Goal: Task Accomplishment & Management: Manage account settings

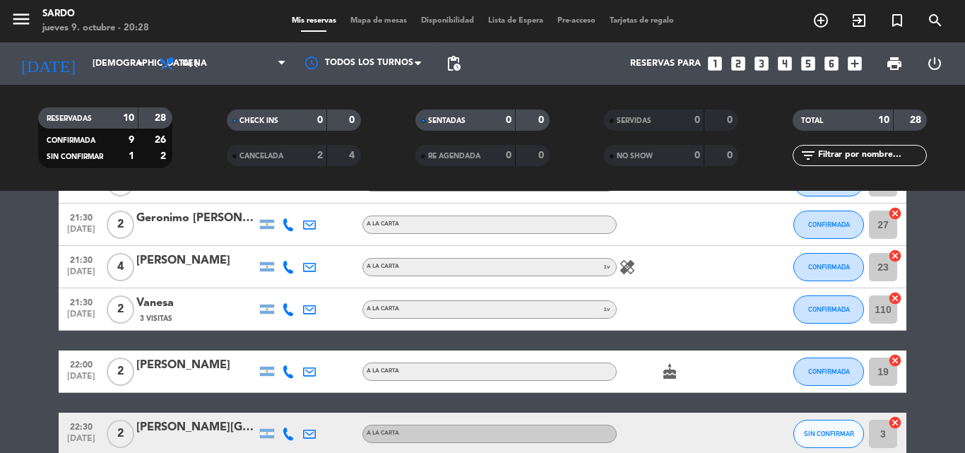
scroll to position [357, 0]
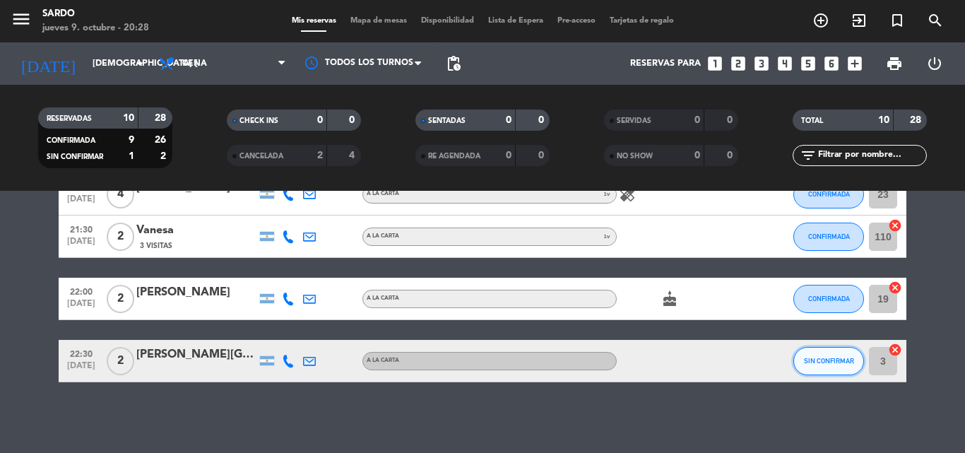
click at [828, 363] on span "SIN CONFIRMAR" at bounding box center [829, 361] width 50 height 8
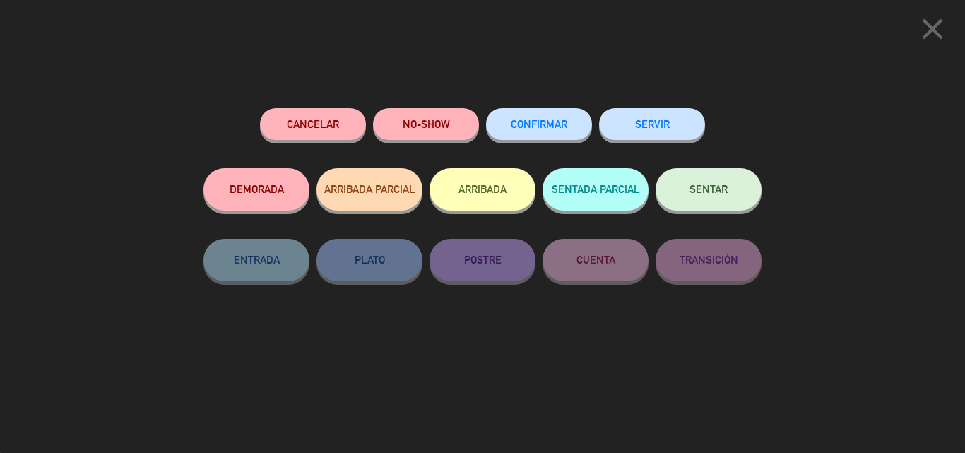
click at [538, 136] on button "CONFIRMAR" at bounding box center [539, 124] width 106 height 32
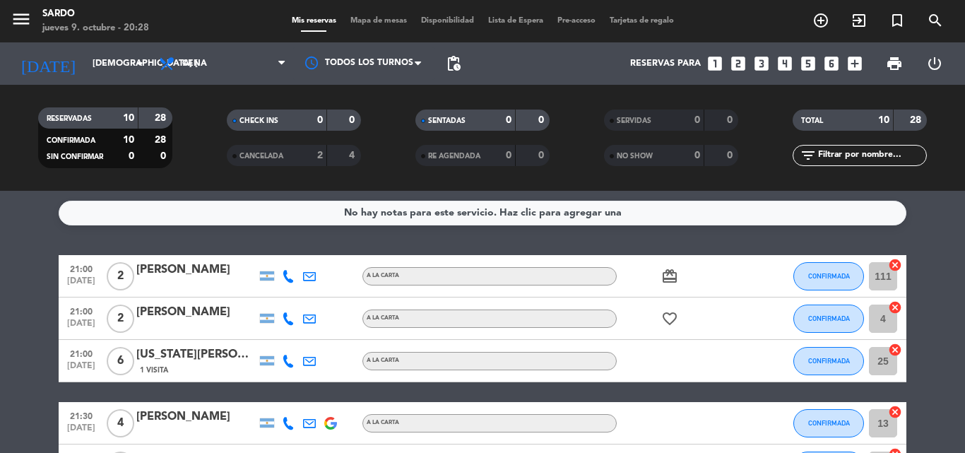
scroll to position [0, 0]
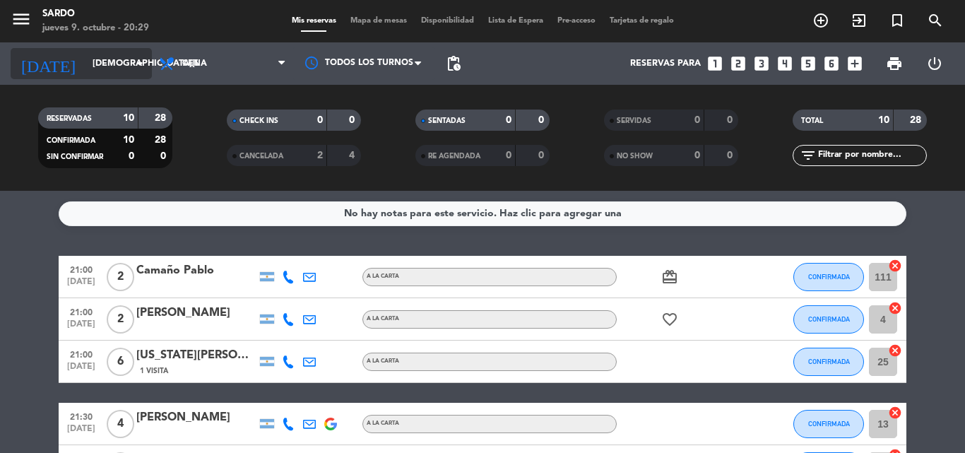
click at [112, 57] on input "[DEMOGRAPHIC_DATA][DATE]" at bounding box center [145, 64] width 119 height 24
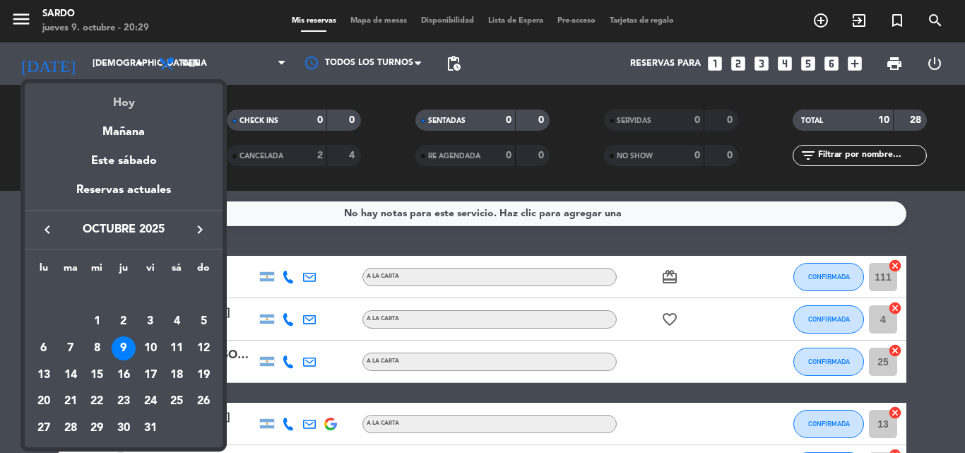
click at [124, 105] on div "Hoy" at bounding box center [124, 97] width 198 height 29
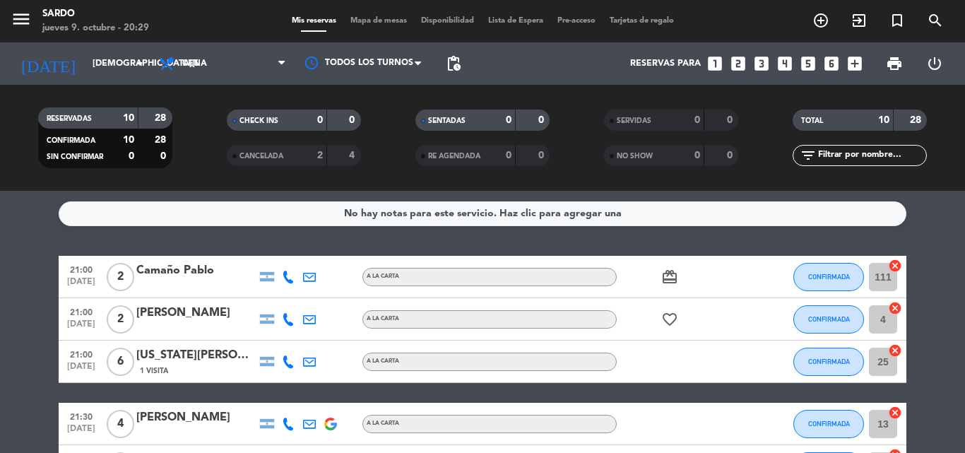
click at [289, 280] on icon at bounding box center [288, 277] width 13 height 13
click at [286, 321] on icon at bounding box center [288, 319] width 13 height 13
click at [292, 361] on icon at bounding box center [288, 362] width 13 height 13
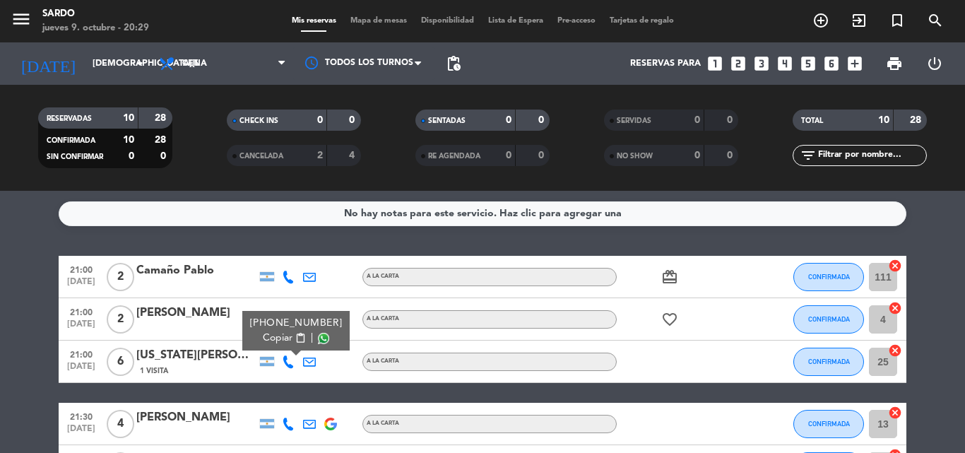
scroll to position [141, 0]
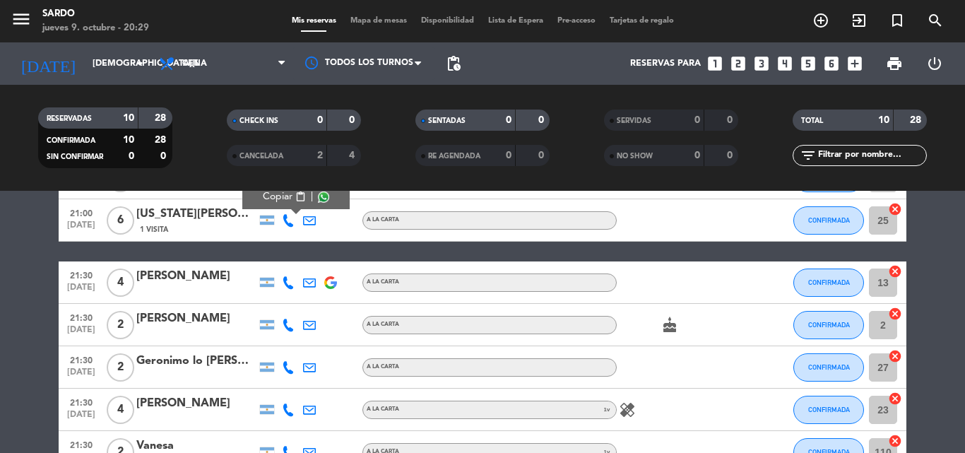
click at [293, 288] on icon at bounding box center [288, 282] width 13 height 13
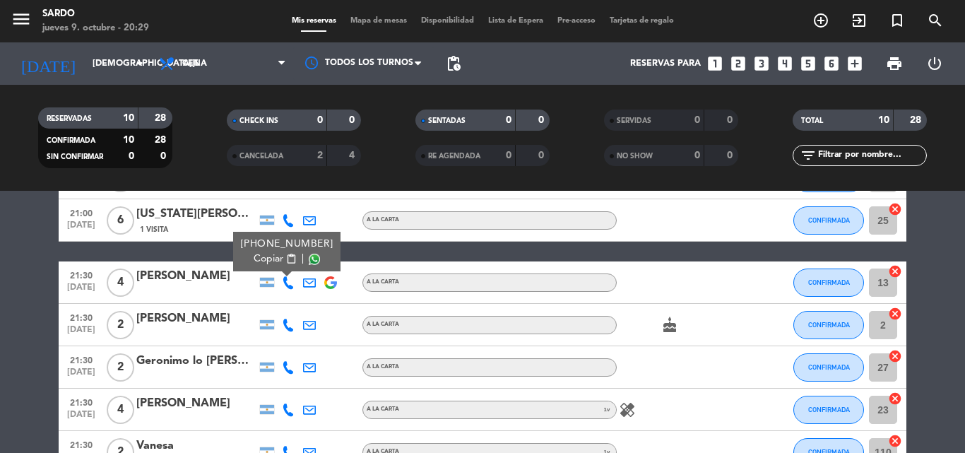
click at [292, 319] on icon at bounding box center [288, 325] width 13 height 13
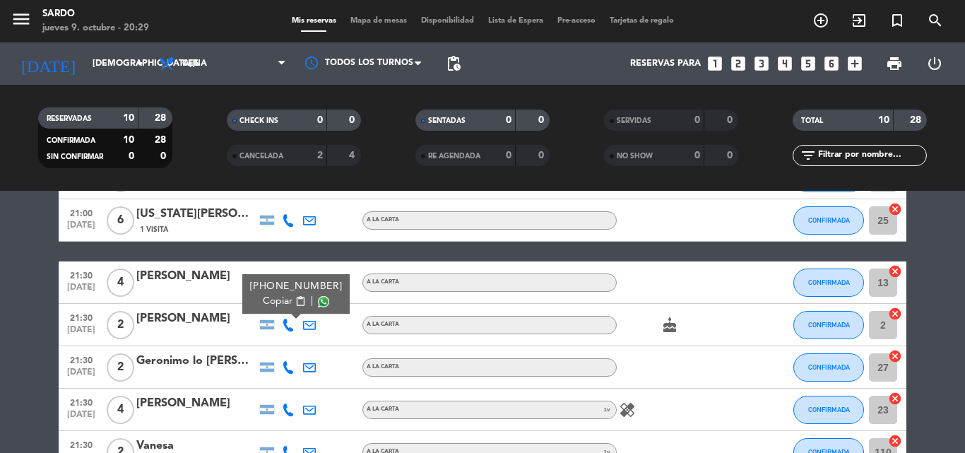
click at [288, 362] on icon at bounding box center [288, 367] width 13 height 13
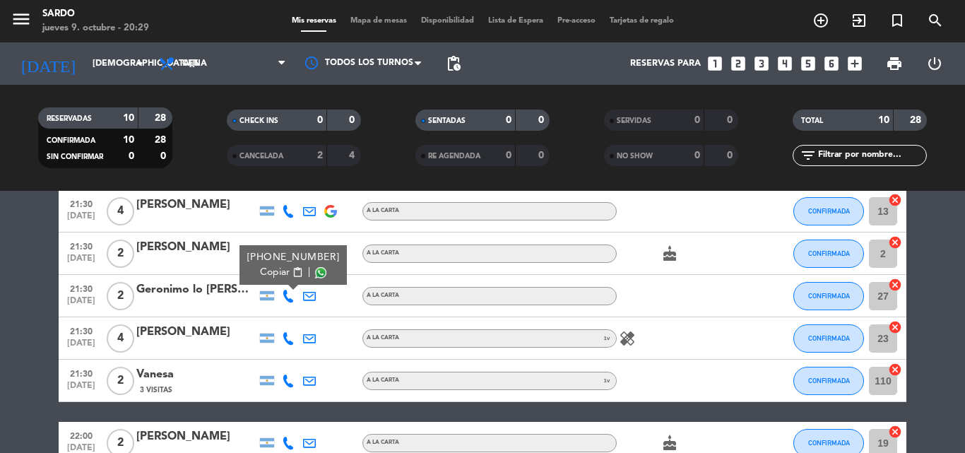
scroll to position [283, 0]
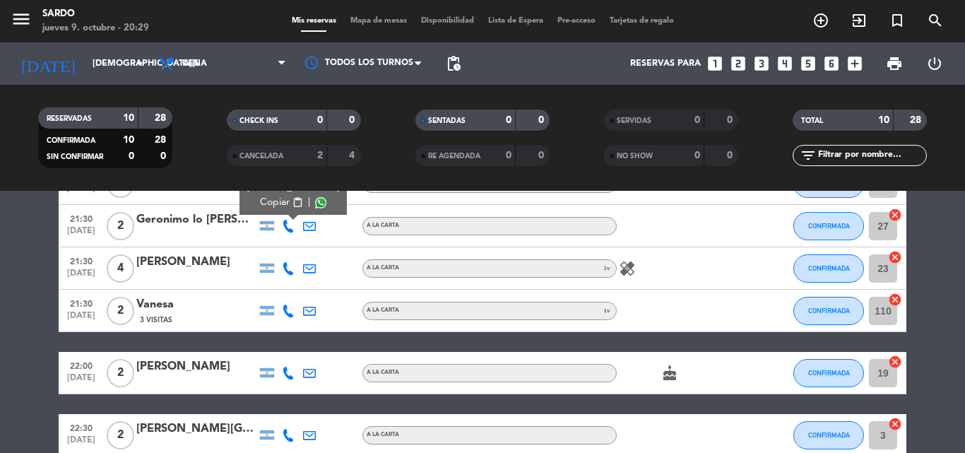
click at [287, 272] on icon at bounding box center [288, 268] width 13 height 13
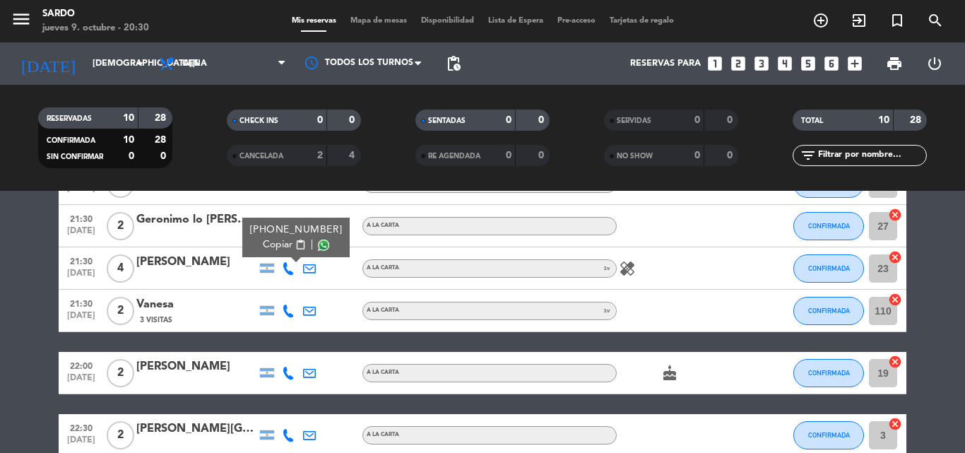
click at [286, 313] on icon at bounding box center [288, 311] width 13 height 13
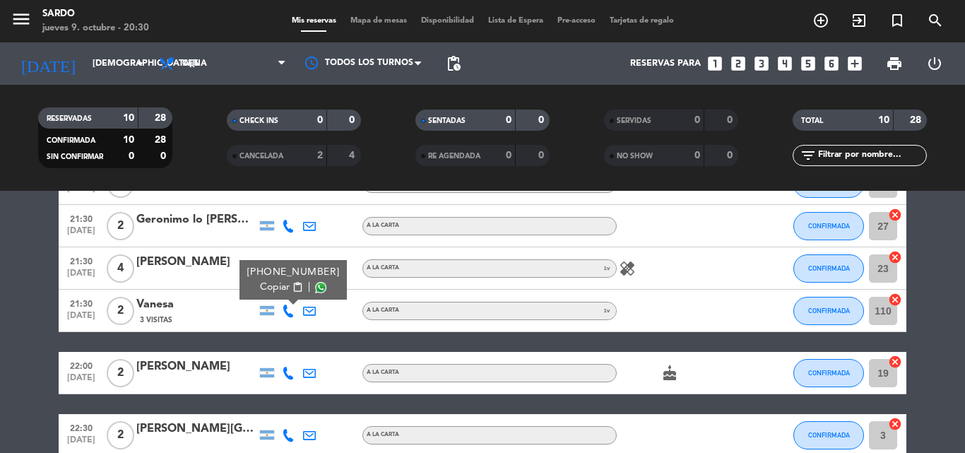
click at [286, 367] on icon at bounding box center [288, 373] width 13 height 13
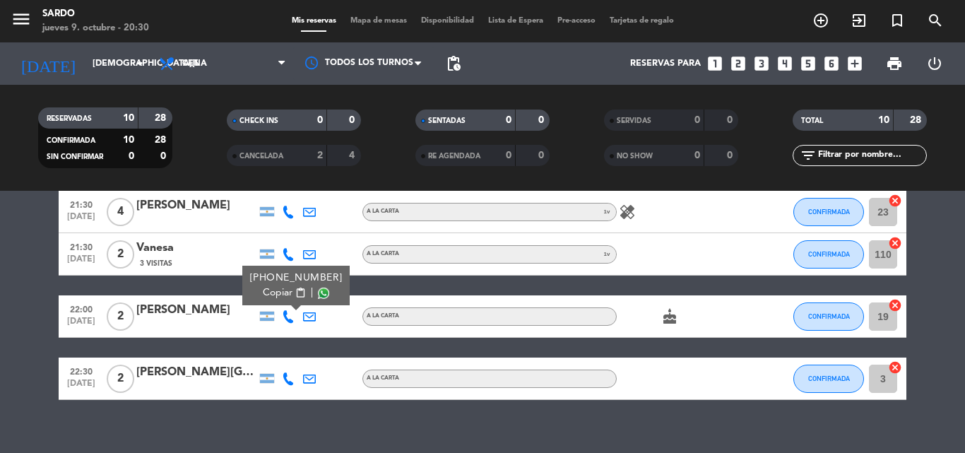
scroll to position [357, 0]
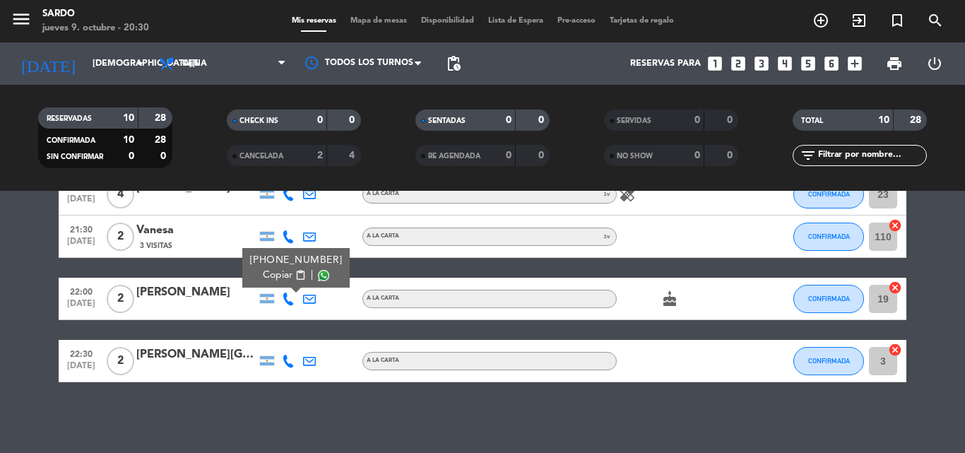
click at [288, 357] on icon at bounding box center [288, 361] width 13 height 13
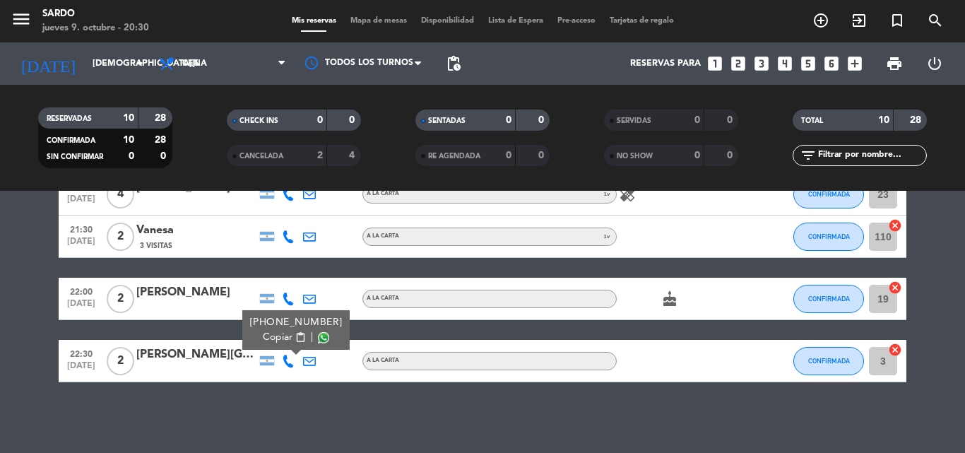
click at [290, 294] on icon at bounding box center [288, 299] width 13 height 13
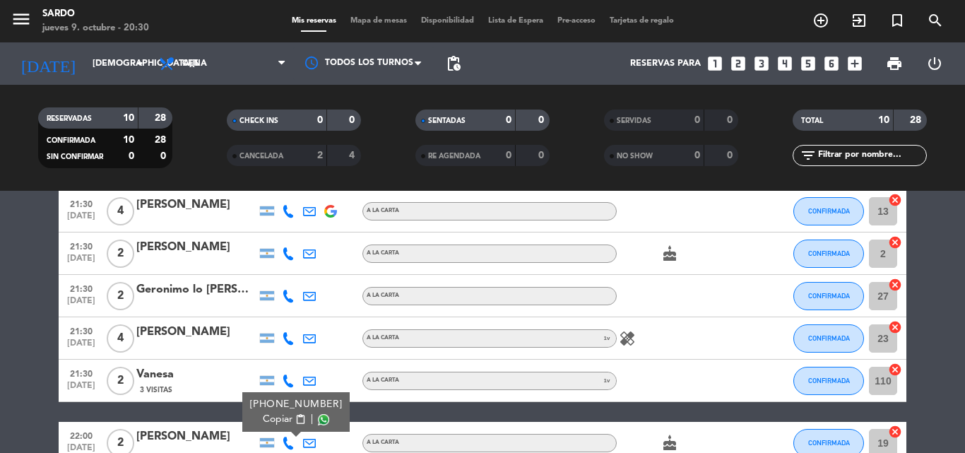
scroll to position [145, 0]
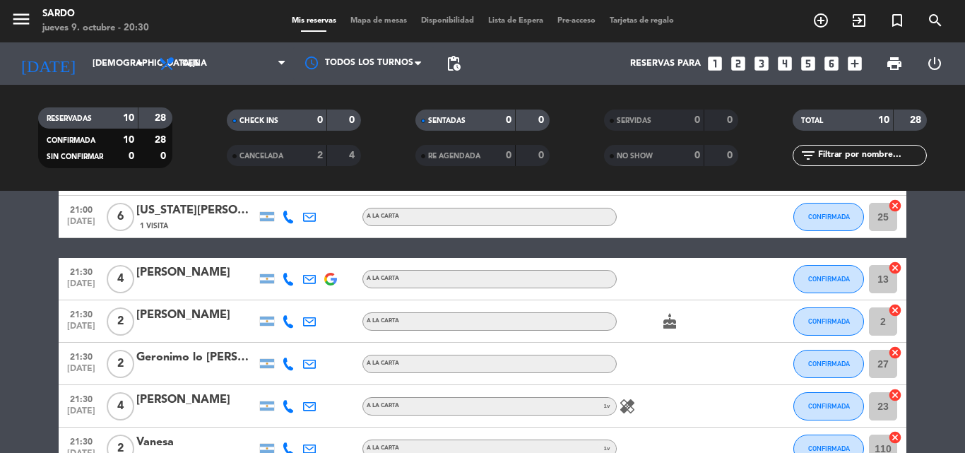
click at [4, 278] on bookings-row "21:00 [DATE] 2 Camaño [PERSON_NAME] A LA CARTA card_giftcard CONFIRMADA 111 can…" at bounding box center [482, 352] width 965 height 483
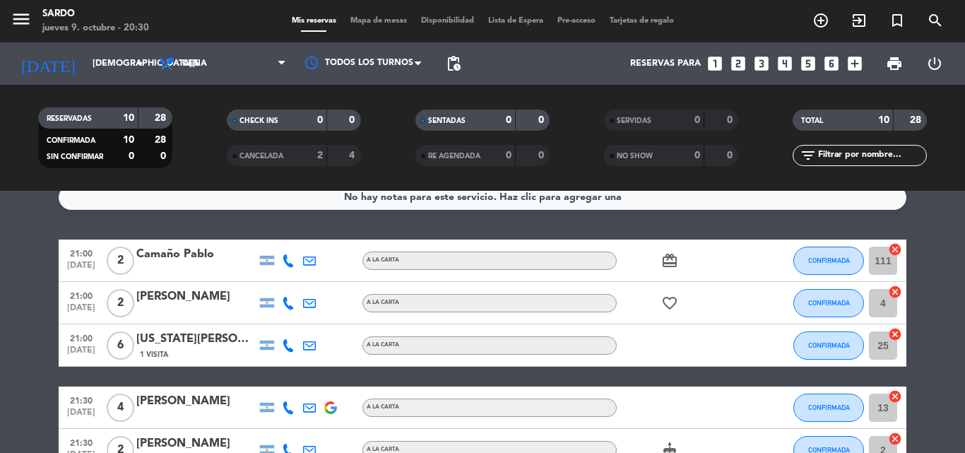
scroll to position [4, 0]
